Goal: Information Seeking & Learning: Learn about a topic

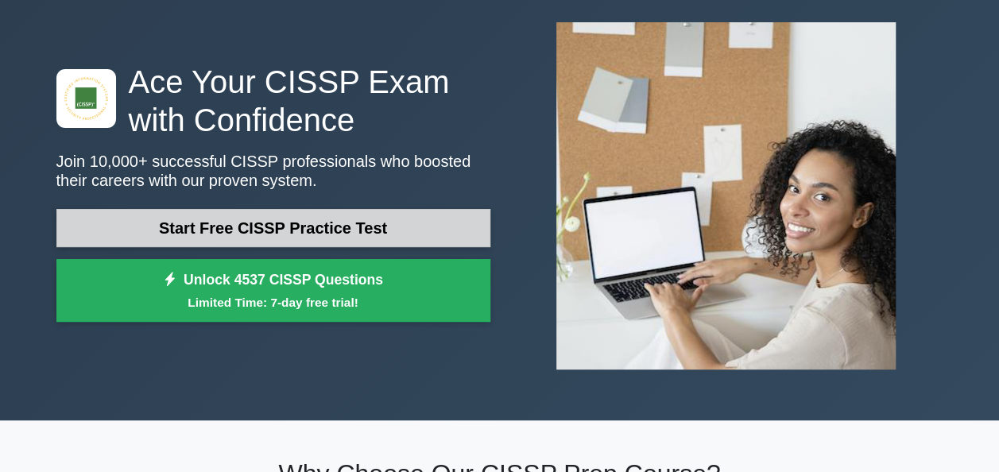
click at [346, 229] on link "Start Free CISSP Practice Test" at bounding box center [273, 228] width 434 height 38
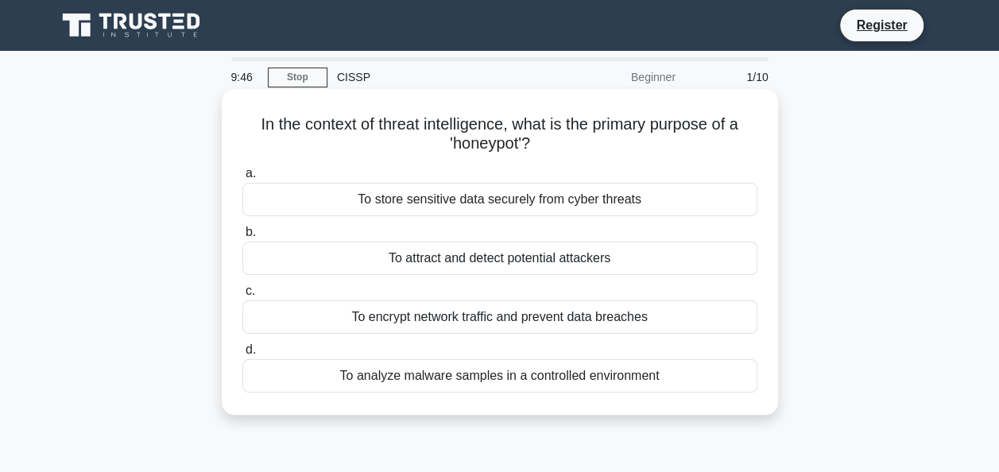
click at [542, 261] on div "To attract and detect potential attackers" at bounding box center [499, 258] width 515 height 33
click at [242, 238] on input "b. To attract and detect potential attackers" at bounding box center [242, 232] width 0 height 10
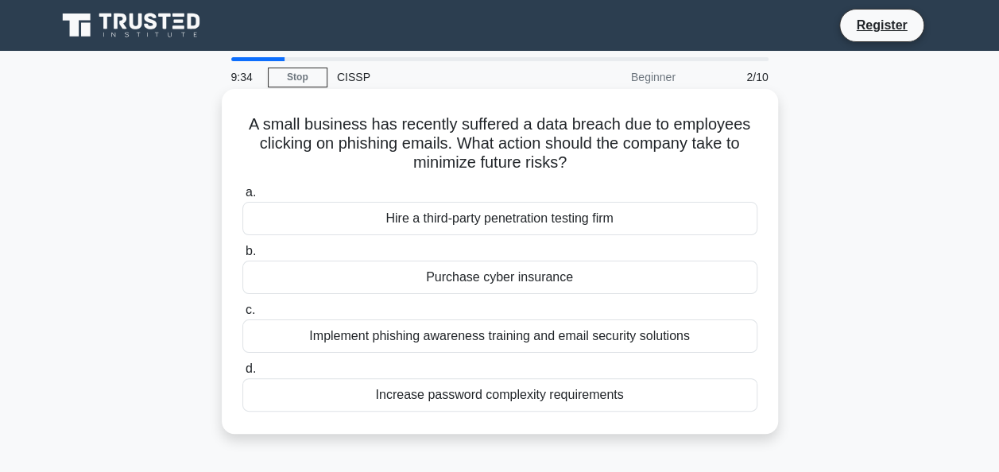
click at [693, 339] on div "Implement phishing awareness training and email security solutions" at bounding box center [499, 335] width 515 height 33
click at [242, 316] on input "c. Implement phishing awareness training and email security solutions" at bounding box center [242, 310] width 0 height 10
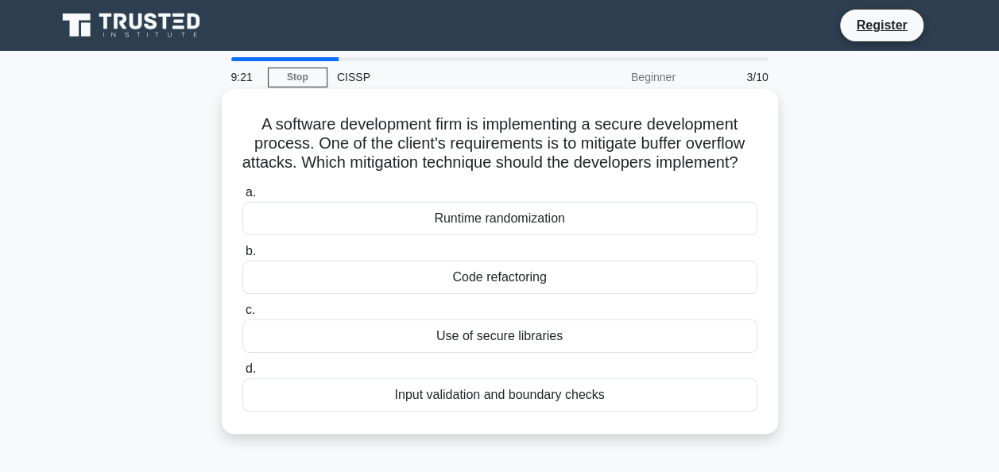
click at [636, 412] on div "Input validation and boundary checks" at bounding box center [499, 394] width 515 height 33
click at [242, 374] on input "d. Input validation and boundary checks" at bounding box center [242, 369] width 0 height 10
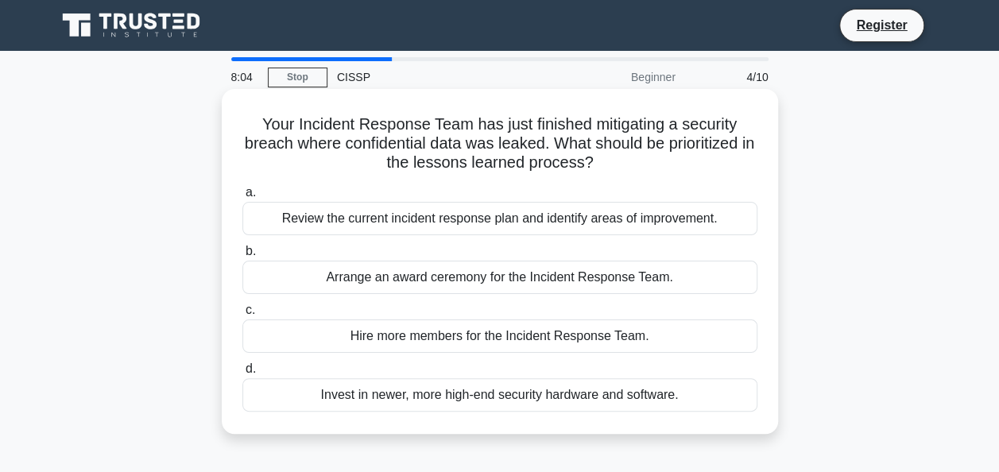
click at [536, 124] on h5 "Your Incident Response Team has just finished mitigating a security breach wher…" at bounding box center [500, 143] width 518 height 59
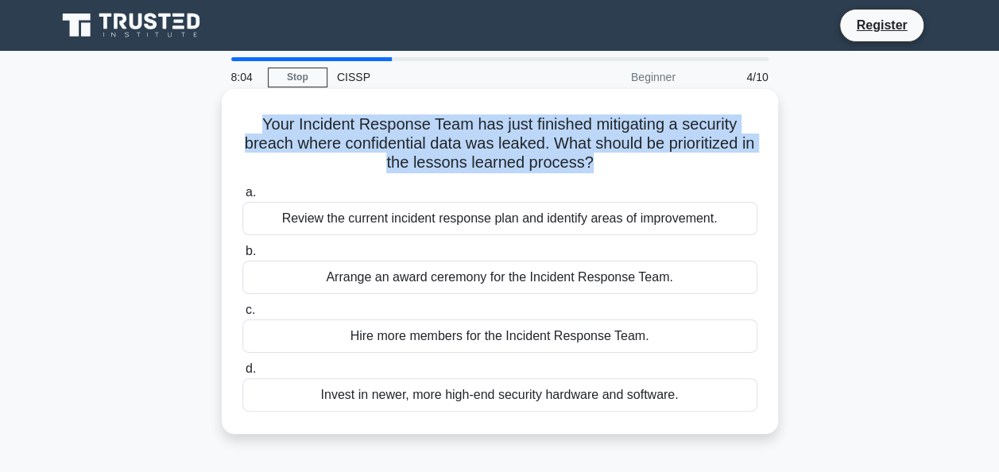
click at [536, 124] on h5 "Your Incident Response Team has just finished mitigating a security breach wher…" at bounding box center [500, 143] width 518 height 59
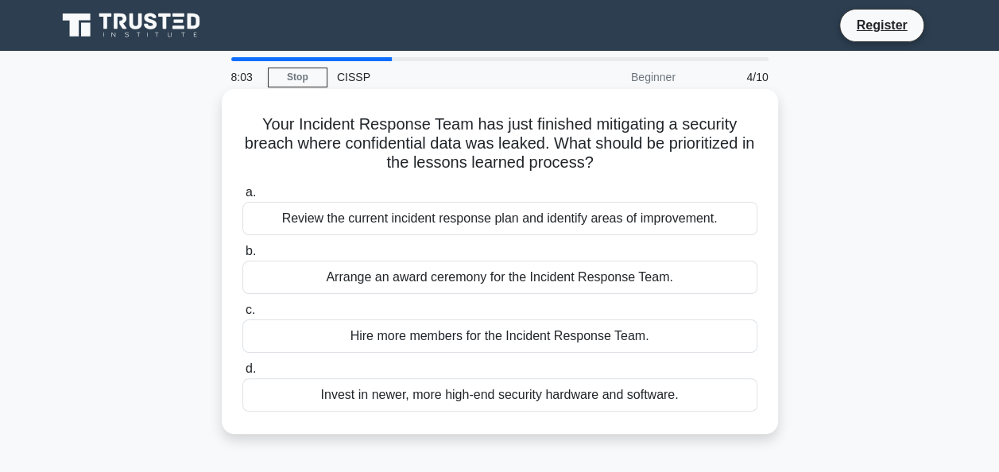
drag, startPoint x: 536, startPoint y: 124, endPoint x: 539, endPoint y: 180, distance: 56.5
click at [539, 180] on div "Your Incident Response Team has just finished mitigating a security breach wher…" at bounding box center [500, 261] width 544 height 332
click at [529, 157] on h5 "Your Incident Response Team has just finished mitigating a security breach wher…" at bounding box center [500, 143] width 518 height 59
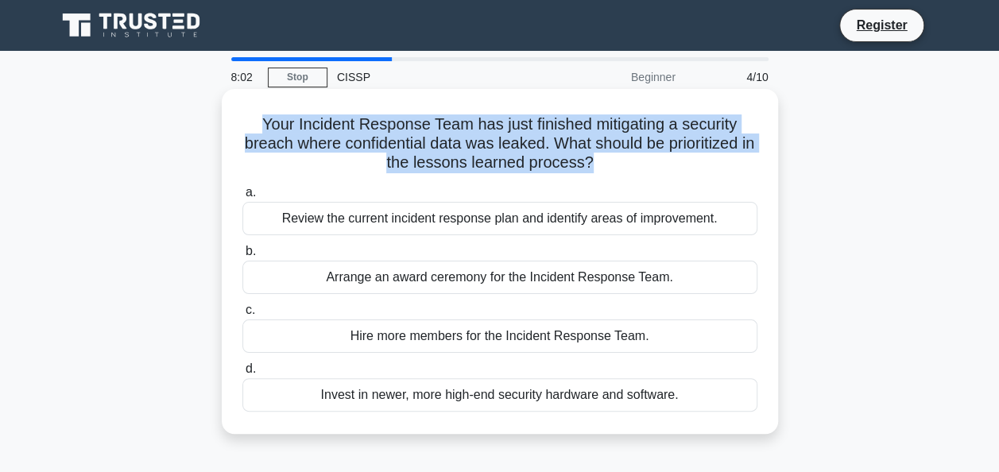
click at [529, 157] on h5 "Your Incident Response Team has just finished mitigating a security breach wher…" at bounding box center [500, 143] width 518 height 59
drag, startPoint x: 529, startPoint y: 157, endPoint x: 485, endPoint y: 145, distance: 46.3
click at [485, 145] on h5 "Your Incident Response Team has just finished mitigating a security breach wher…" at bounding box center [500, 143] width 518 height 59
click at [514, 166] on h5 "Your Incident Response Team has just finished mitigating a security breach wher…" at bounding box center [500, 143] width 518 height 59
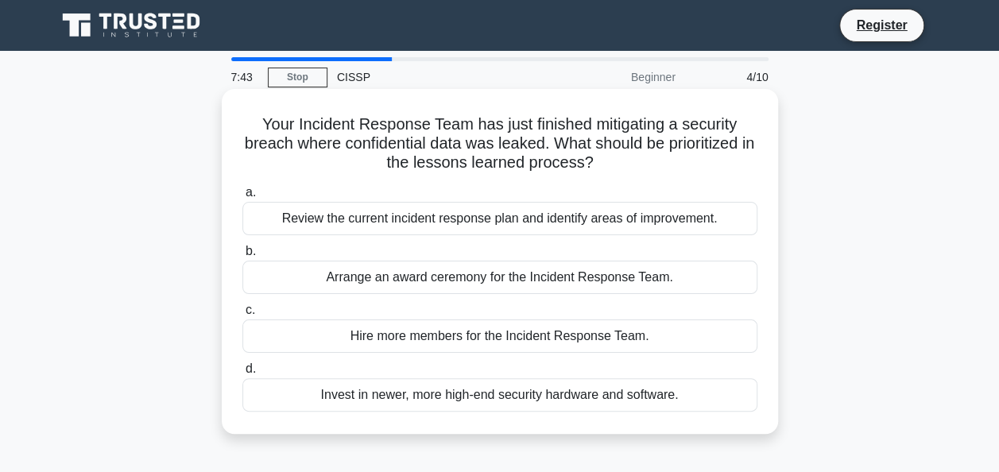
click at [494, 161] on h5 "Your Incident Response Team has just finished mitigating a security breach wher…" at bounding box center [500, 143] width 518 height 59
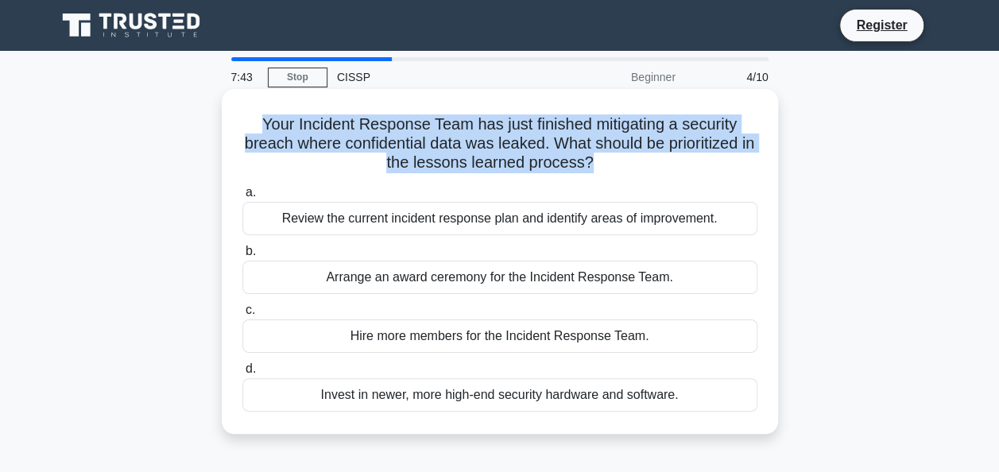
click at [494, 161] on h5 "Your Incident Response Team has just finished mitigating a security breach wher…" at bounding box center [500, 143] width 518 height 59
drag, startPoint x: 494, startPoint y: 161, endPoint x: 466, endPoint y: 157, distance: 29.0
click at [466, 157] on h5 "Your Incident Response Team has just finished mitigating a security breach wher…" at bounding box center [500, 143] width 518 height 59
click at [456, 130] on h5 "Your Incident Response Team has just finished mitigating a security breach wher…" at bounding box center [500, 143] width 518 height 59
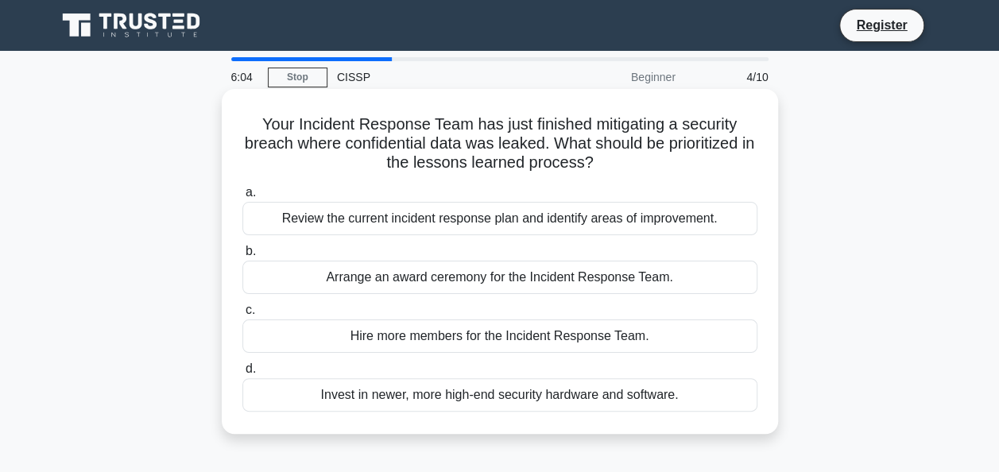
click at [605, 221] on div "Review the current incident response plan and identify areas of improvement." at bounding box center [499, 218] width 515 height 33
click at [242, 198] on input "a. Review the current incident response plan and identify areas of improvement." at bounding box center [242, 193] width 0 height 10
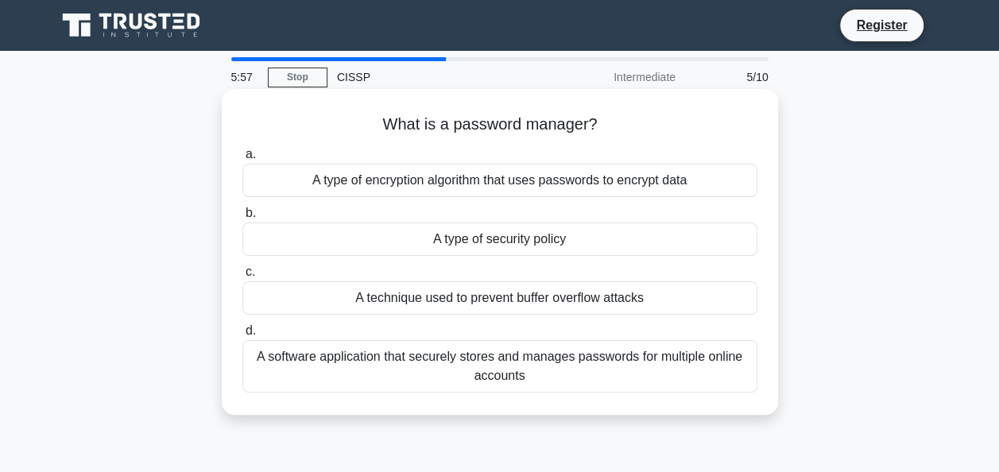
click at [571, 377] on div "A software application that securely stores and manages passwords for multiple …" at bounding box center [499, 366] width 515 height 52
click at [242, 336] on input "d. A software application that securely stores and manages passwords for multip…" at bounding box center [242, 331] width 0 height 10
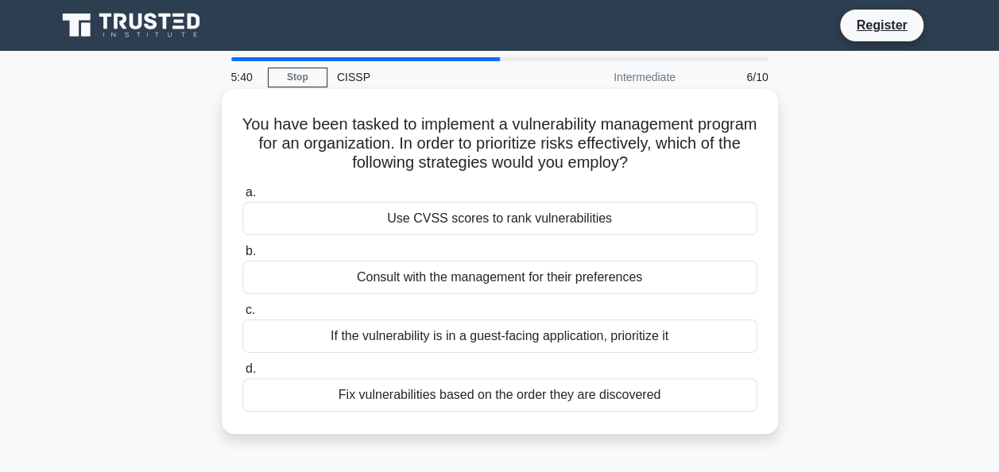
click at [589, 219] on div "Use CVSS scores to rank vulnerabilities" at bounding box center [499, 218] width 515 height 33
click at [242, 198] on input "a. Use CVSS scores to rank vulnerabilities" at bounding box center [242, 193] width 0 height 10
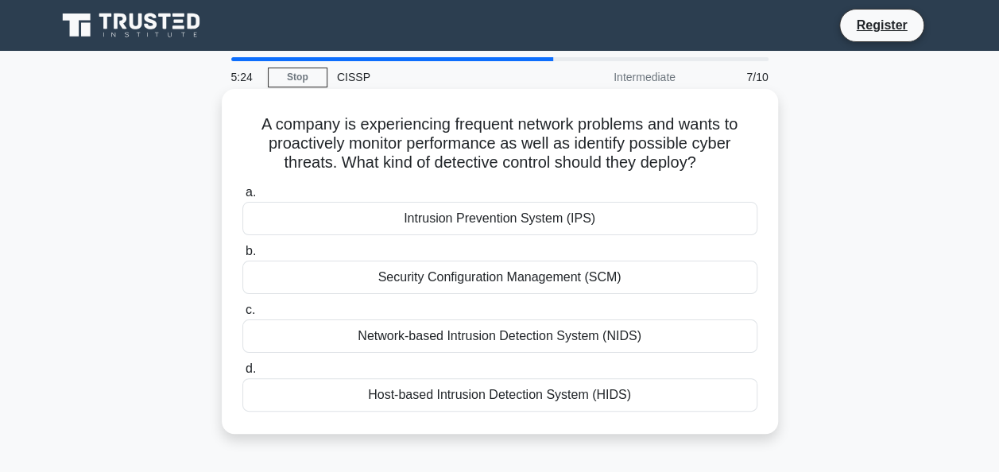
click at [570, 342] on div "Network-based Intrusion Detection System (NIDS)" at bounding box center [499, 335] width 515 height 33
click at [242, 316] on input "c. Network-based Intrusion Detection System (NIDS)" at bounding box center [242, 310] width 0 height 10
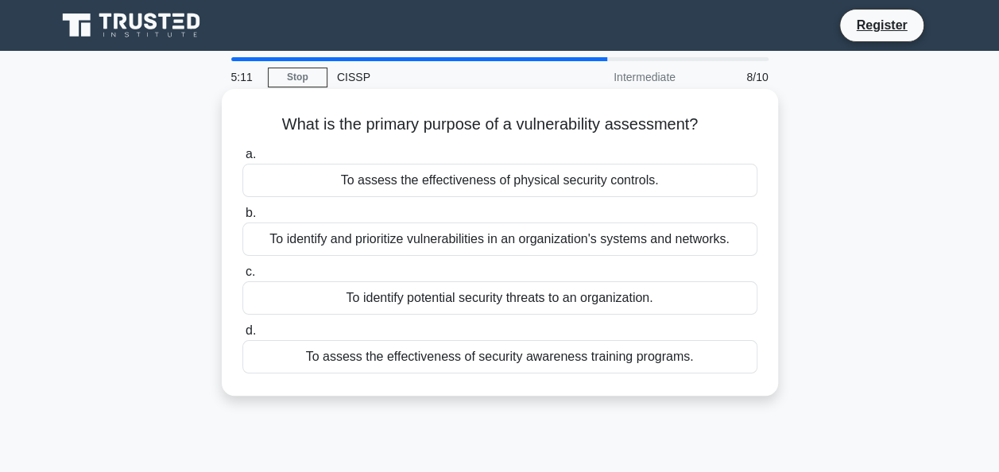
click at [566, 249] on div "To identify and prioritize vulnerabilities in an organization's systems and net…" at bounding box center [499, 239] width 515 height 33
click at [242, 219] on input "b. To identify and prioritize vulnerabilities in an organization's systems and …" at bounding box center [242, 213] width 0 height 10
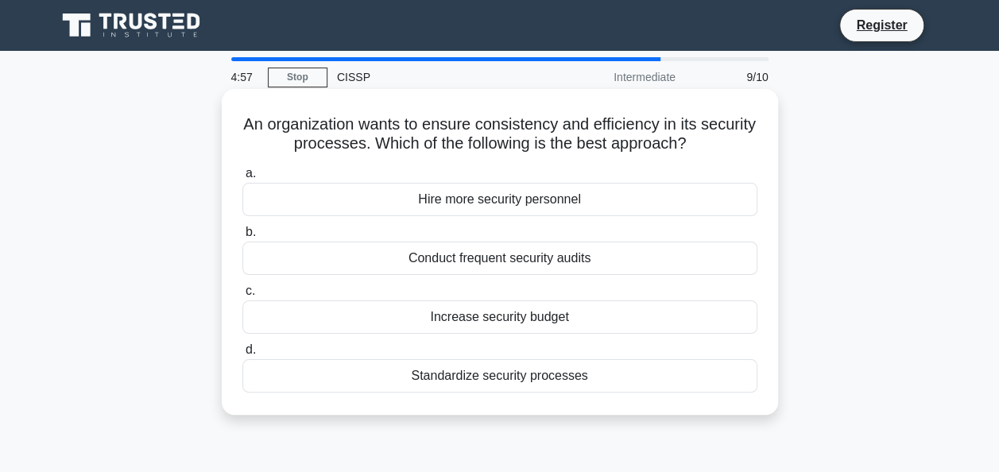
click at [539, 381] on div "Standardize security processes" at bounding box center [499, 375] width 515 height 33
click at [242, 355] on input "d. Standardize security processes" at bounding box center [242, 350] width 0 height 10
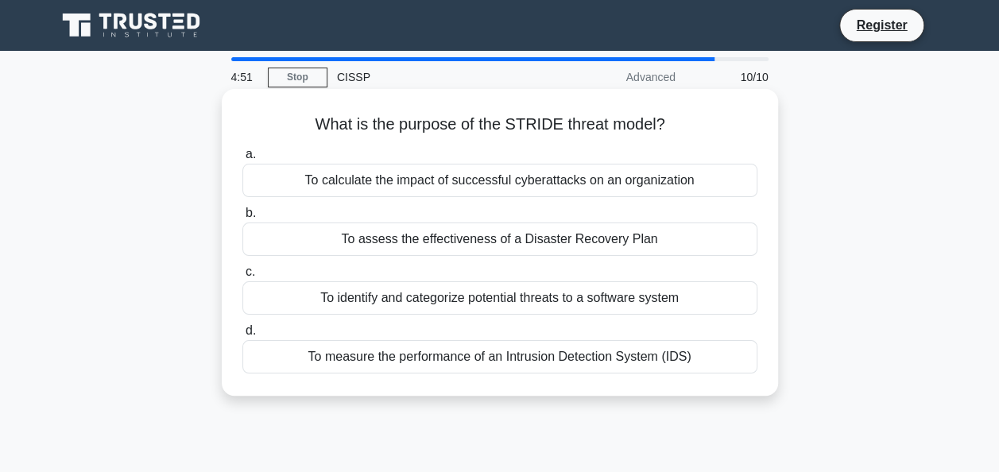
click at [571, 305] on div "To identify and categorize potential threats to a software system" at bounding box center [499, 297] width 515 height 33
click at [242, 277] on input "c. To identify and categorize potential threats to a software system" at bounding box center [242, 272] width 0 height 10
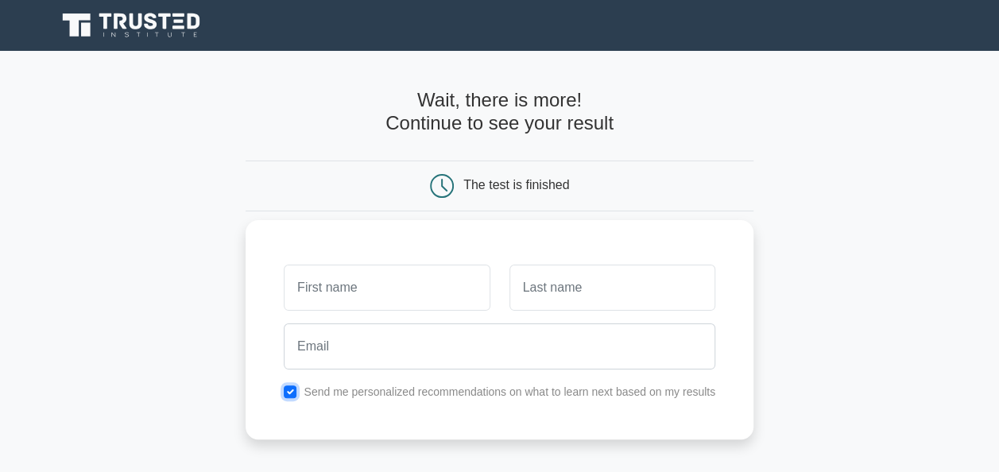
click at [288, 389] on input "checkbox" at bounding box center [290, 391] width 13 height 13
checkbox input "false"
click at [326, 292] on input "text" at bounding box center [387, 288] width 206 height 46
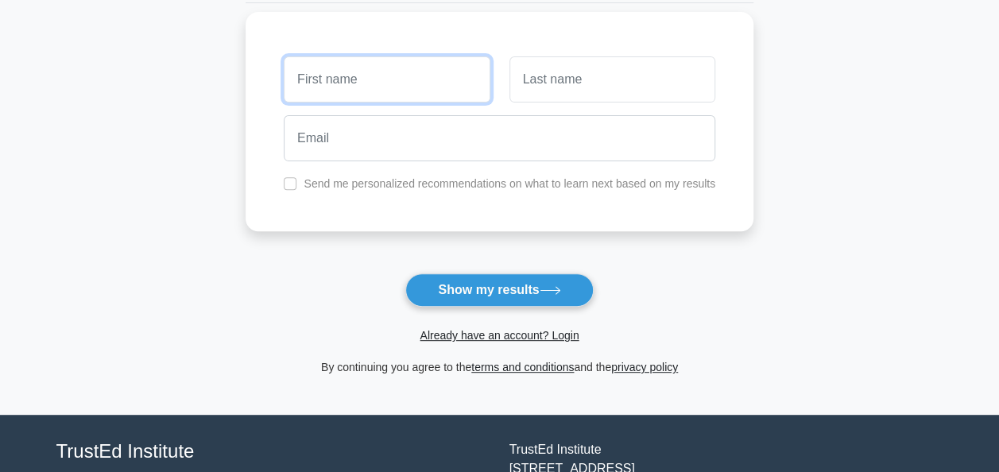
scroll to position [324, 0]
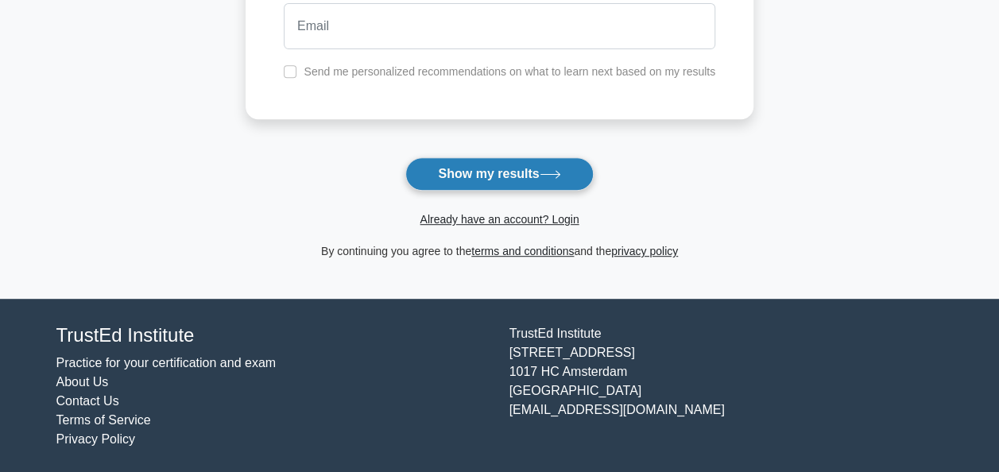
click at [463, 173] on button "Show my results" at bounding box center [499, 173] width 188 height 33
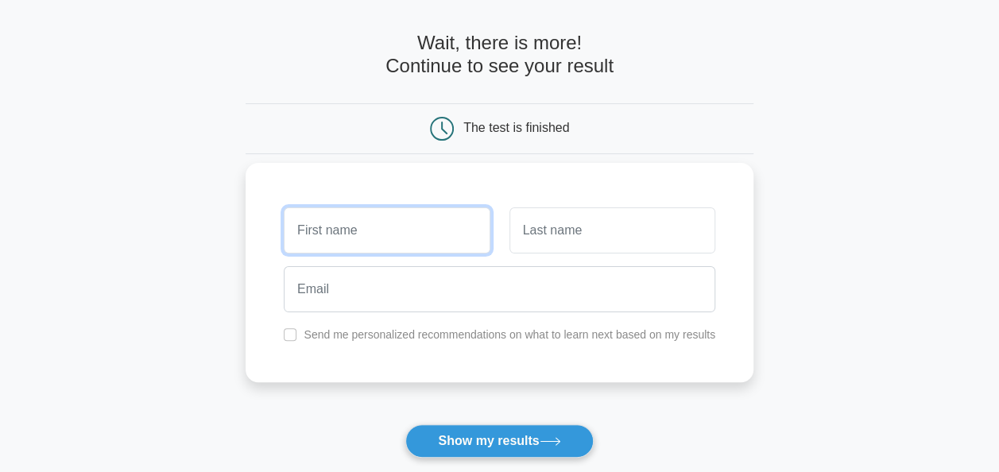
scroll to position [55, 0]
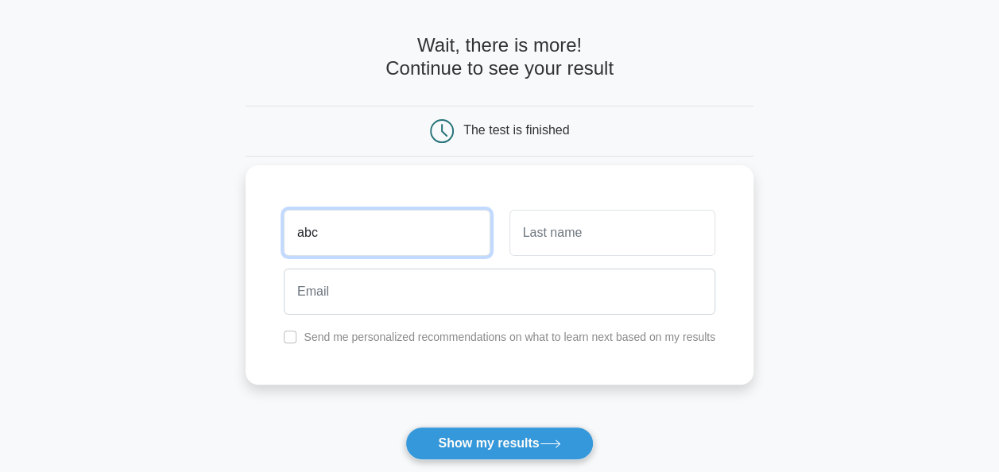
type input "abc"
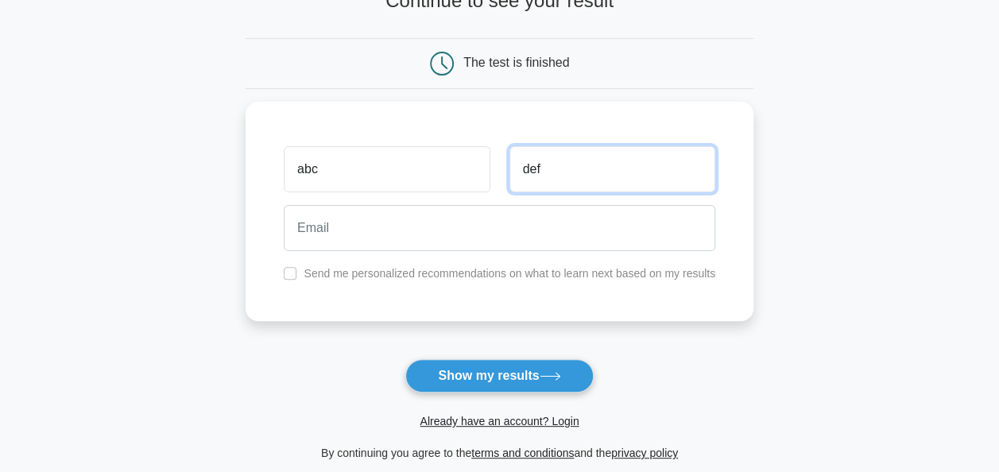
scroll to position [214, 0]
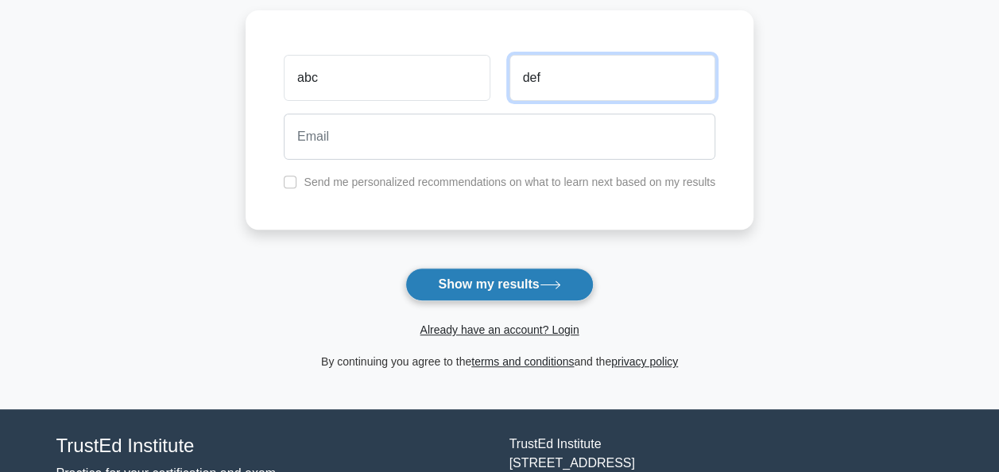
type input "def"
click at [547, 278] on button "Show my results" at bounding box center [499, 284] width 188 height 33
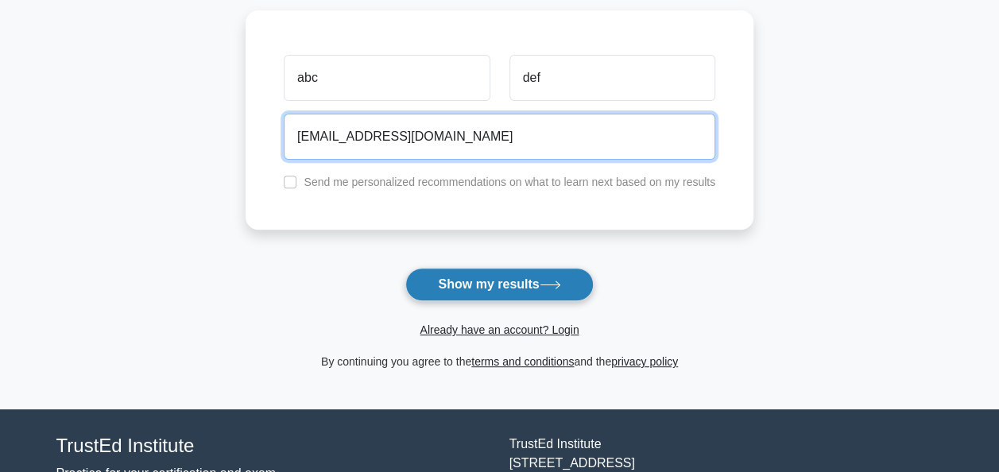
type input "forbes86@rediffmail.com"
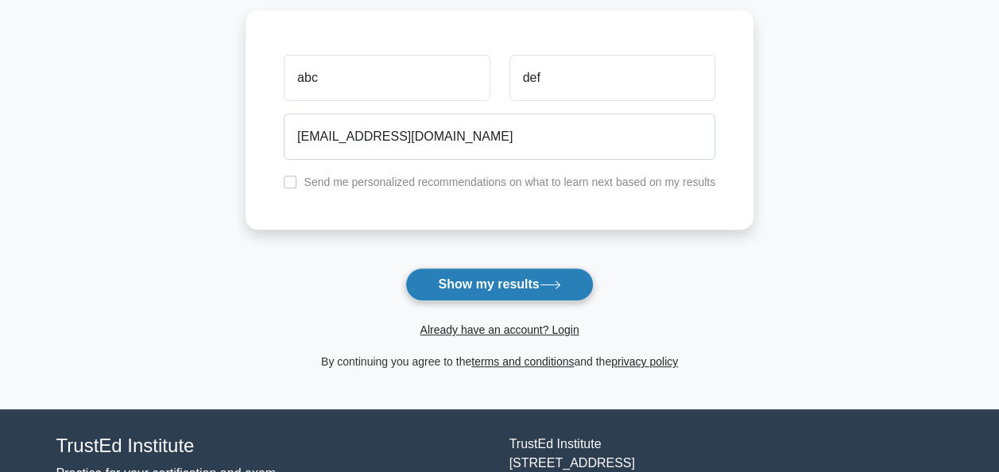
click at [525, 278] on button "Show my results" at bounding box center [499, 284] width 188 height 33
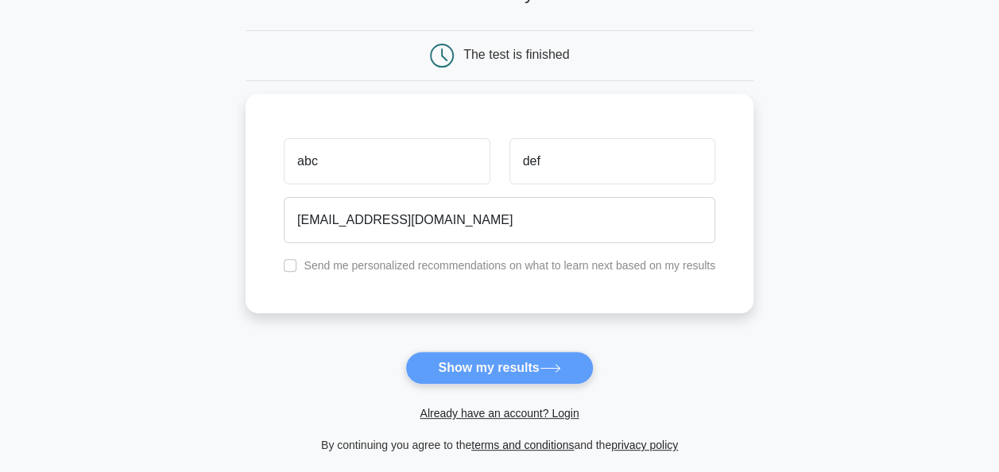
scroll to position [0, 0]
